Goal: Transaction & Acquisition: Download file/media

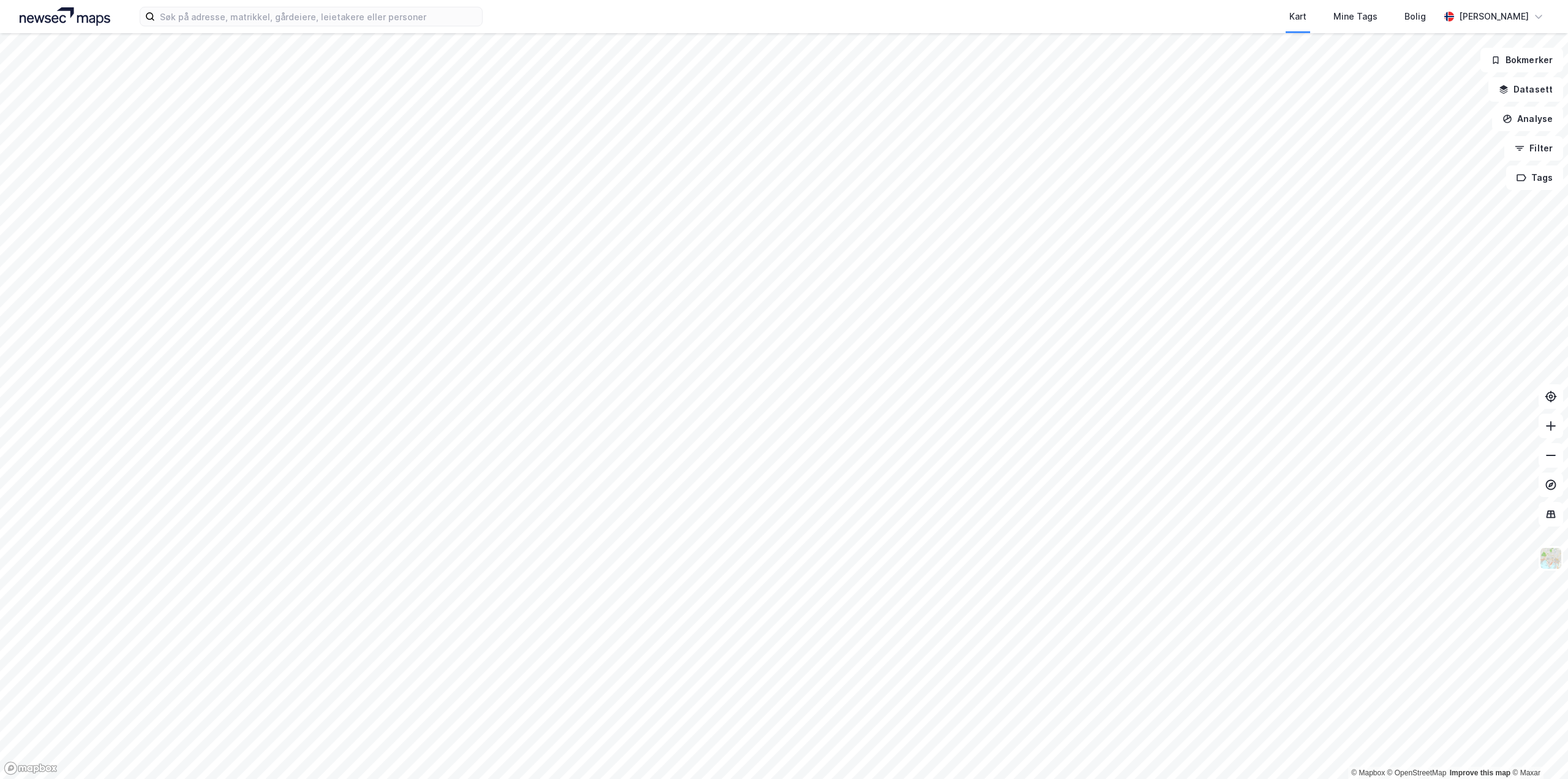
click at [614, 0] on html "Kart Mine Tags Bolig [PERSON_NAME] © Mapbox © OpenStreetMap Improve this map © …" at bounding box center [784, 390] width 1568 height 779
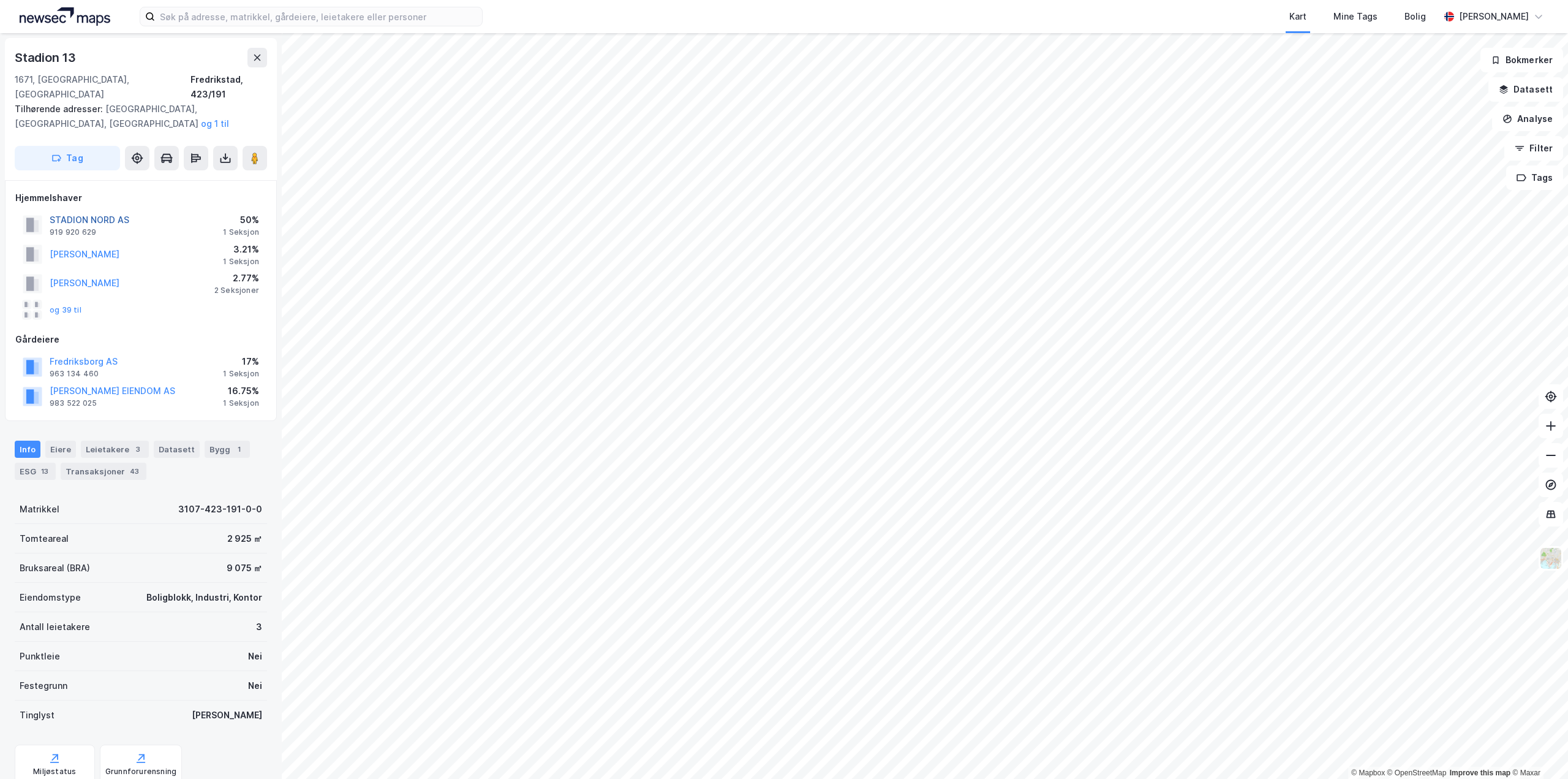
click at [0, 0] on button "STADION NORD AS" at bounding box center [0, 0] width 0 height 0
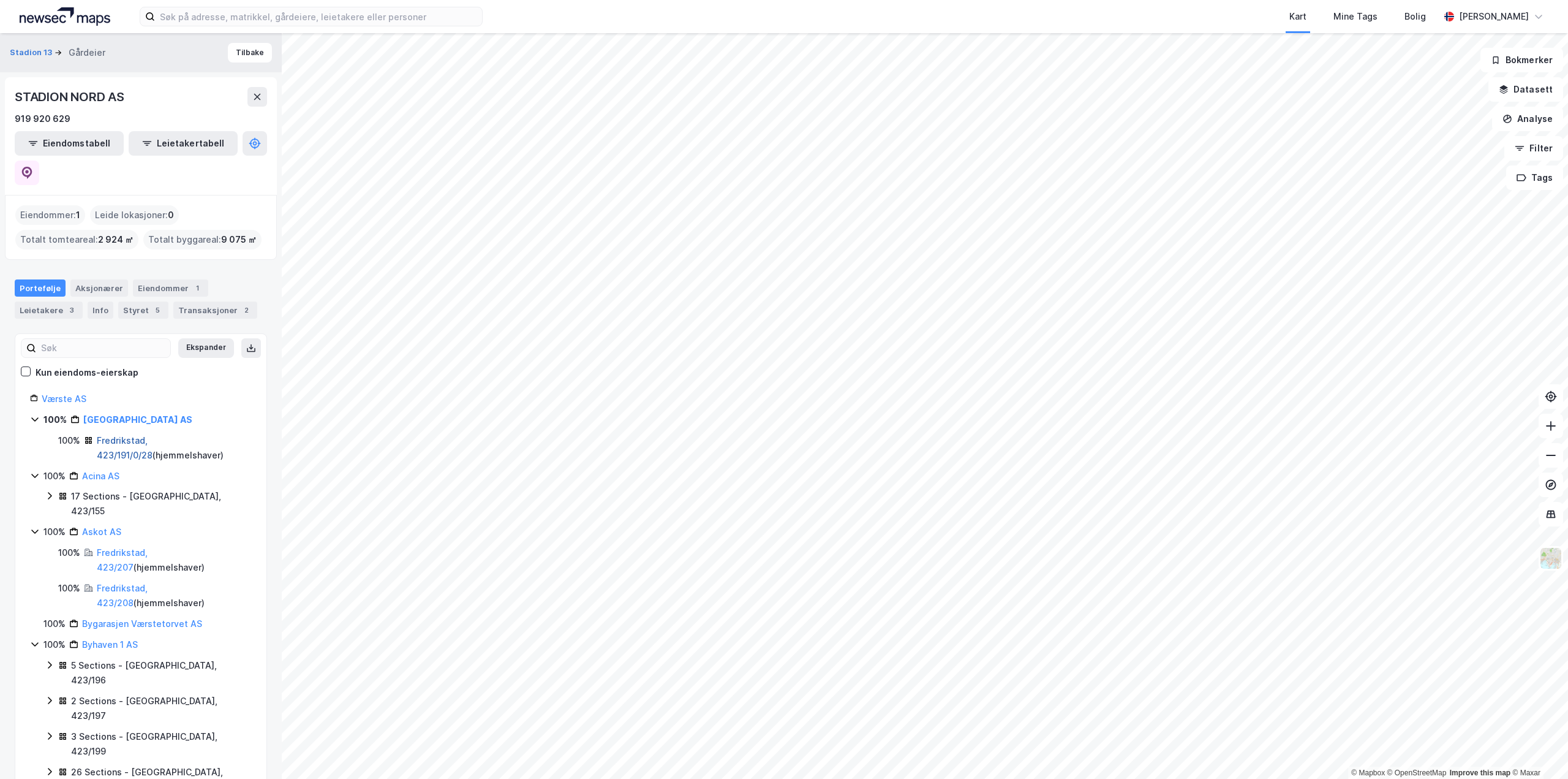
click at [116, 435] on link "Fredrikstad, 423/191/0/28" at bounding box center [125, 447] width 56 height 25
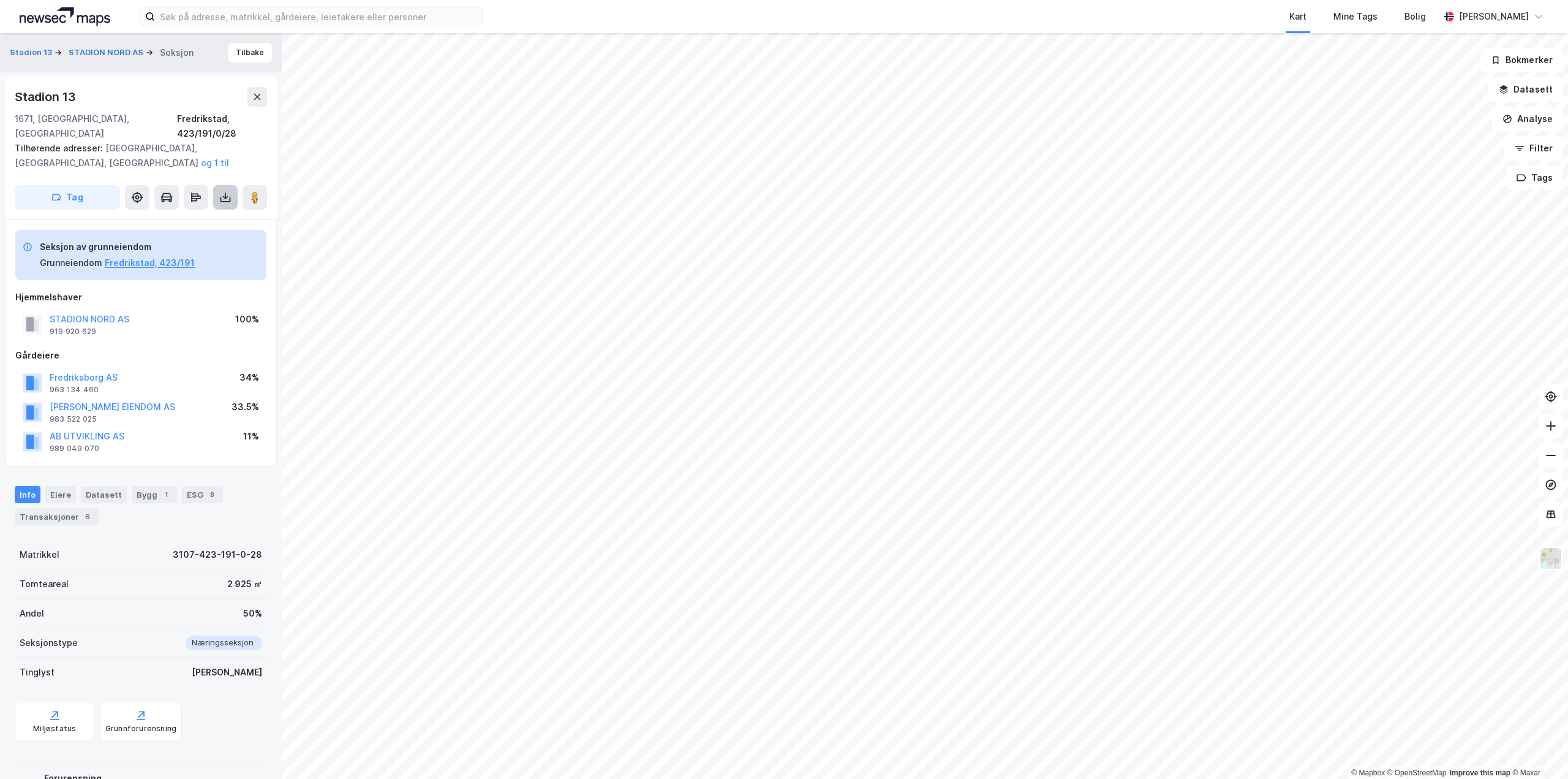
click at [222, 191] on icon at bounding box center [226, 198] width 12 height 12
click at [193, 217] on div "Last ned grunnbok" at bounding box center [164, 222] width 71 height 10
